Goal: Transaction & Acquisition: Purchase product/service

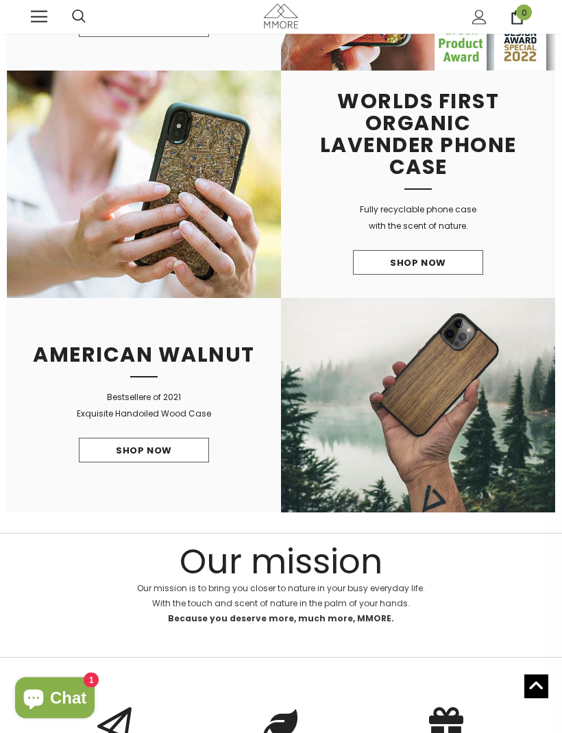
scroll to position [731, 0]
click at [185, 448] on link "Shop Now" at bounding box center [144, 450] width 130 height 25
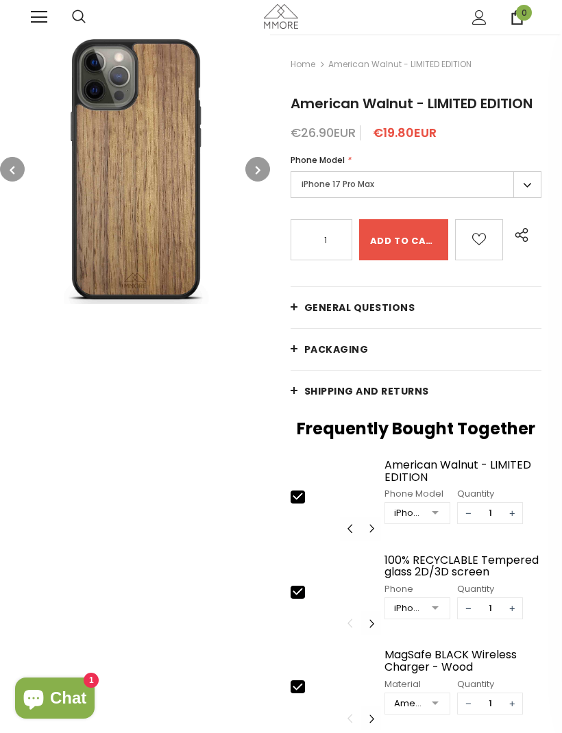
click at [333, 132] on span "€26.90EUR" at bounding box center [322, 132] width 65 height 17
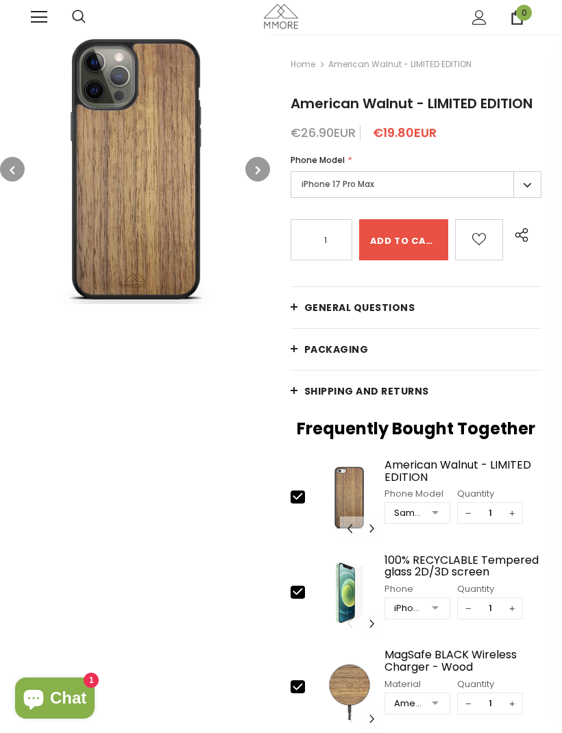
click at [427, 182] on label "iPhone 17 Pro Max" at bounding box center [415, 184] width 251 height 27
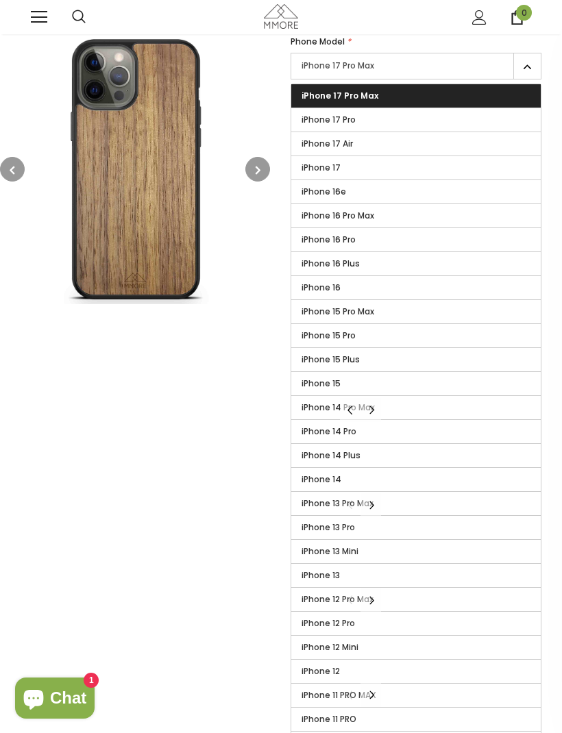
scroll to position [122, 0]
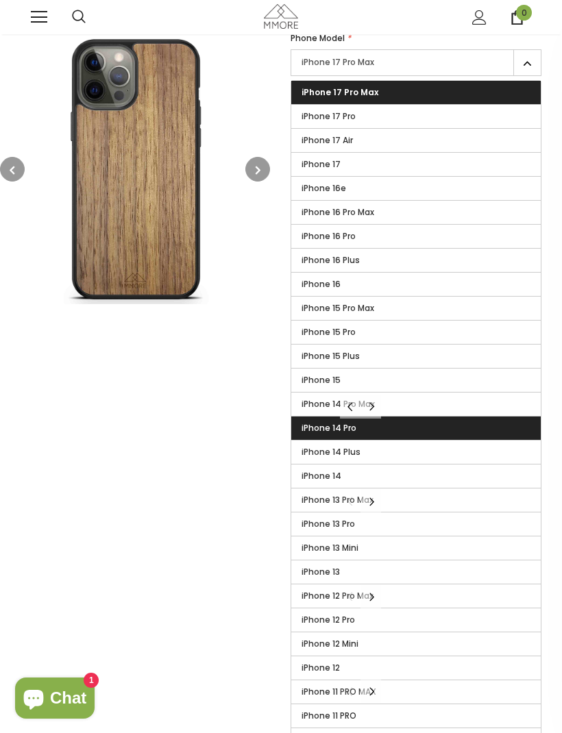
click at [422, 425] on label "iPhone 14 Pro" at bounding box center [415, 427] width 249 height 23
click at [0, 0] on input "iPhone 14 Pro" at bounding box center [0, 0] width 0 height 0
